Goal: Find specific page/section: Find specific page/section

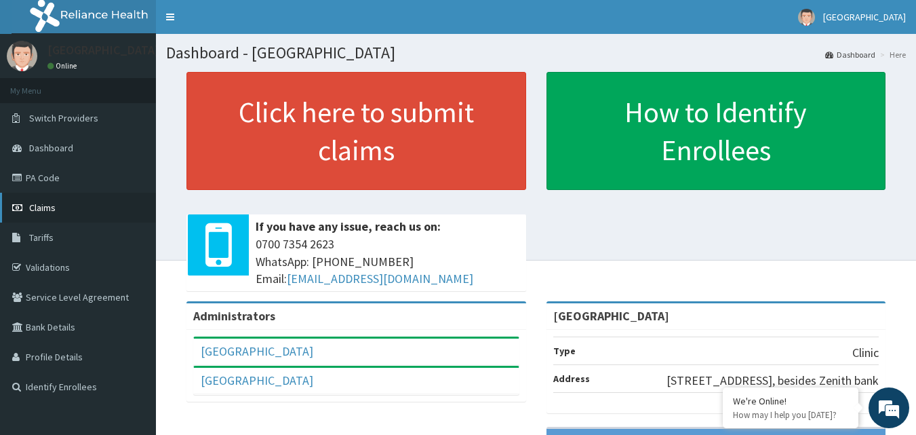
click at [72, 210] on link "Claims" at bounding box center [78, 208] width 156 height 30
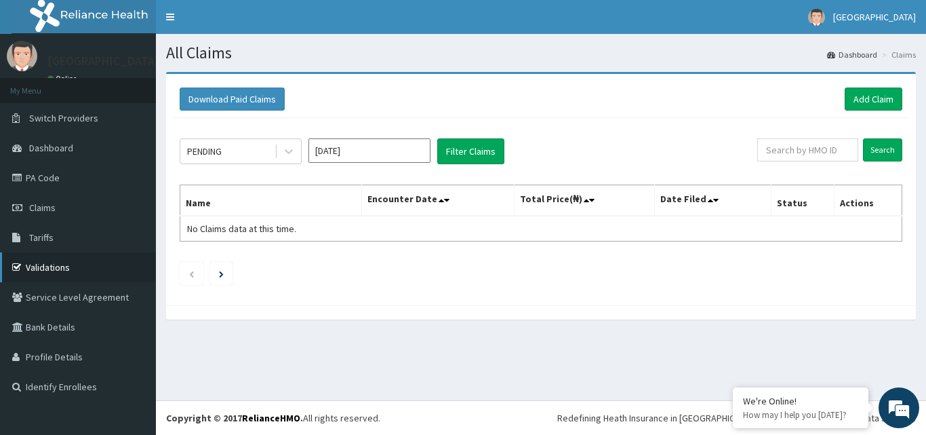
click at [74, 264] on link "Validations" at bounding box center [78, 267] width 156 height 30
